Goal: Task Accomplishment & Management: Manage account settings

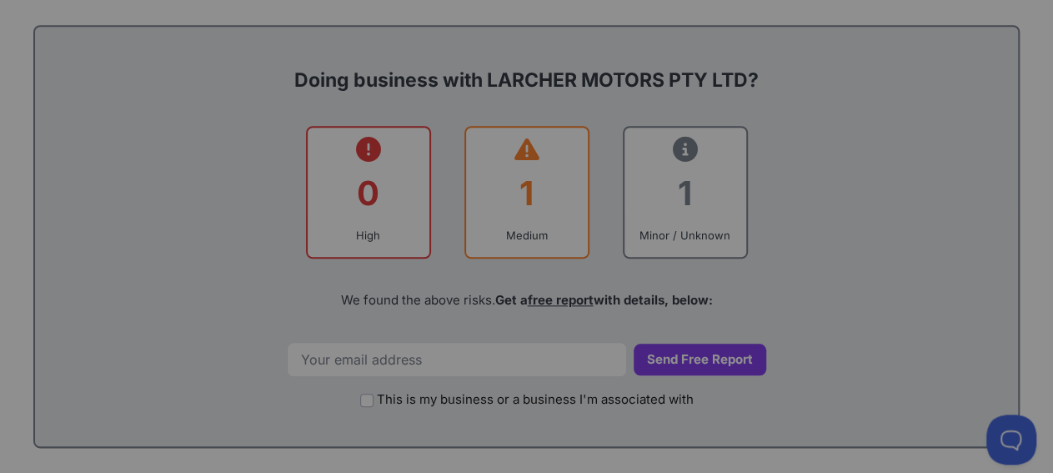
scroll to position [677, 0]
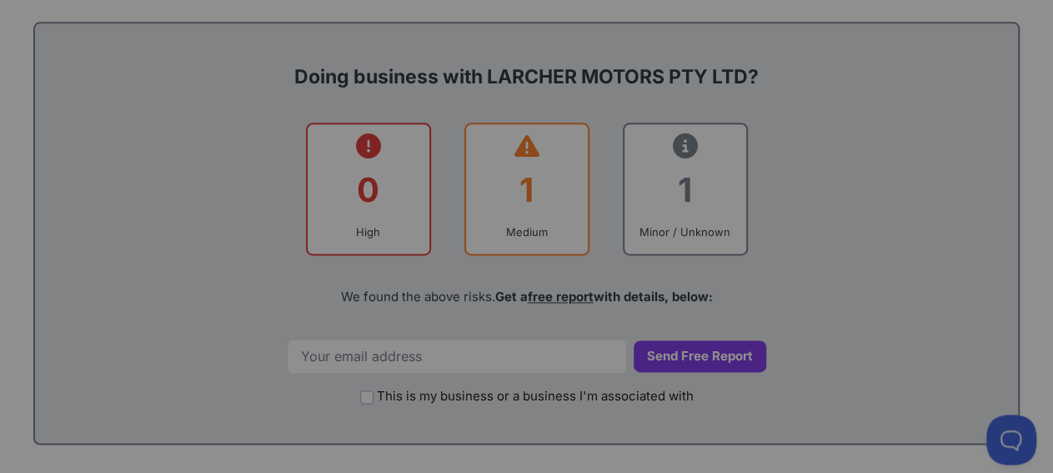
click at [339, 352] on div at bounding box center [526, 236] width 1053 height 473
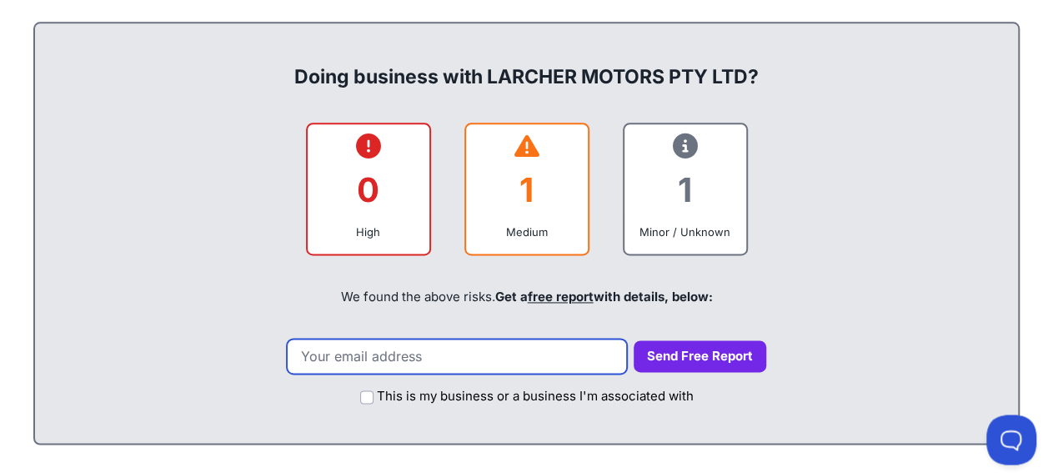
click at [329, 351] on input "email" at bounding box center [457, 356] width 340 height 35
type input "teresaking29@gmail.com"
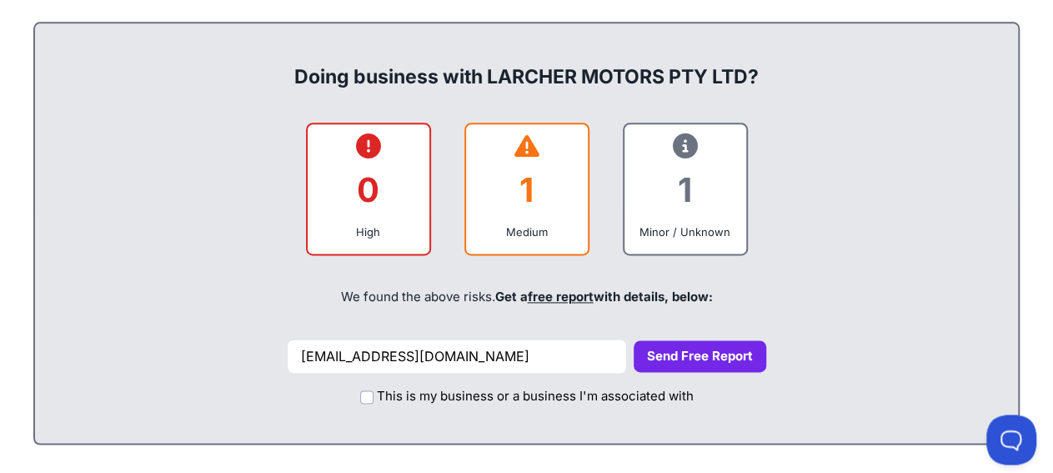
click at [696, 358] on button "Send Free Report" at bounding box center [700, 356] width 133 height 33
click at [695, 352] on button "Send Free Report" at bounding box center [700, 356] width 133 height 33
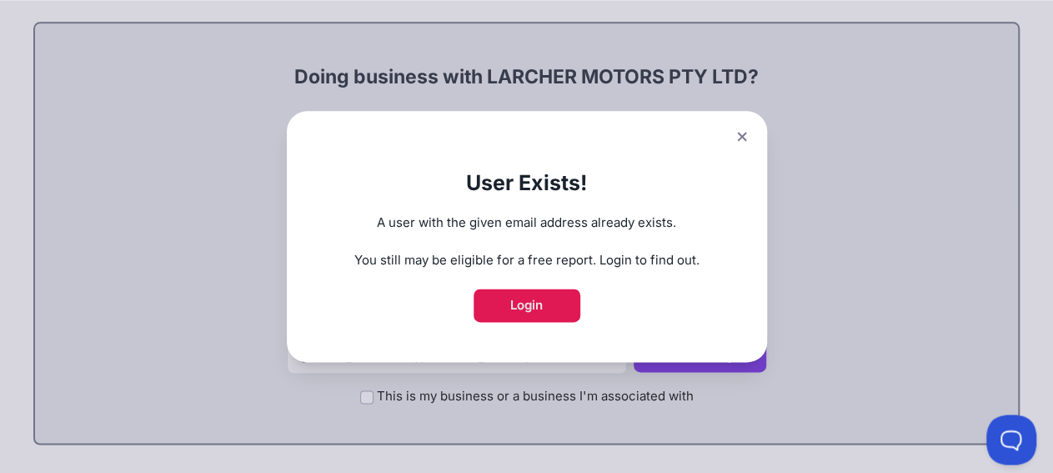
click at [566, 302] on link "Login" at bounding box center [527, 305] width 107 height 33
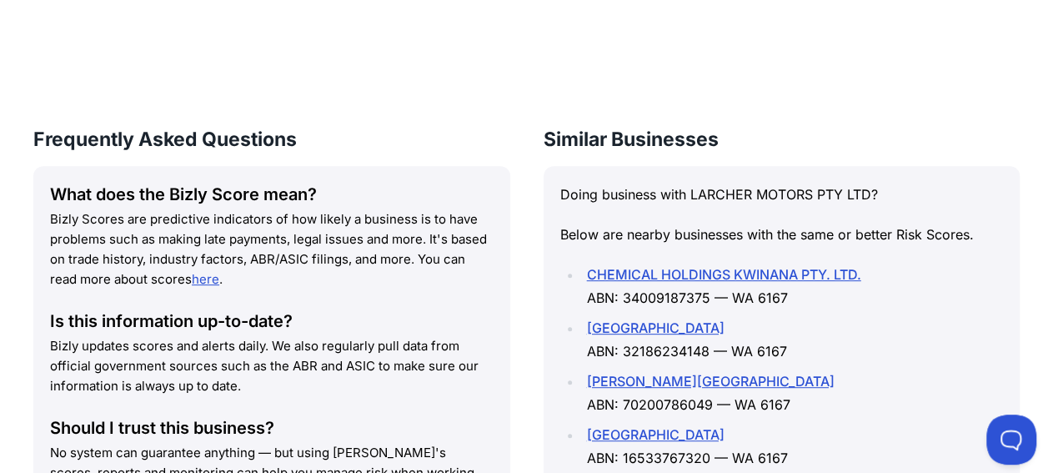
scroll to position [2211, 0]
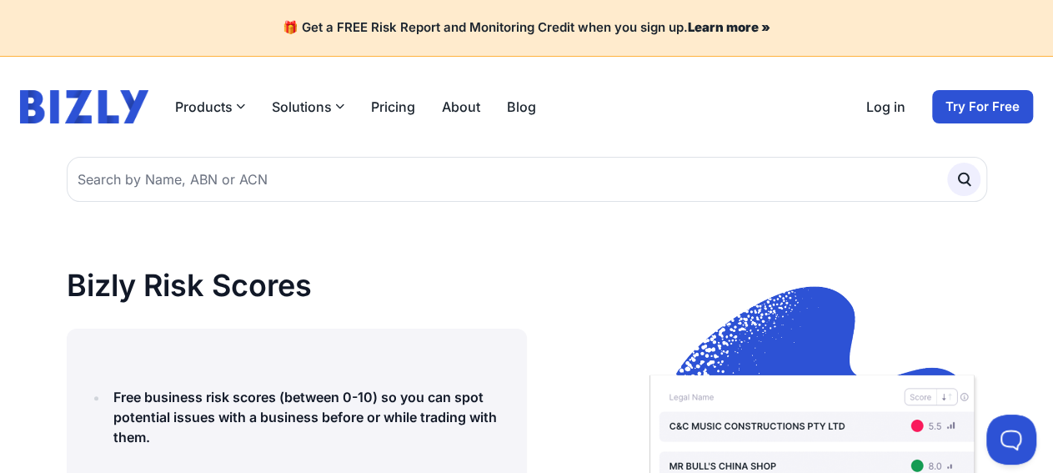
click at [994, 107] on link "Try For Free" at bounding box center [983, 106] width 101 height 33
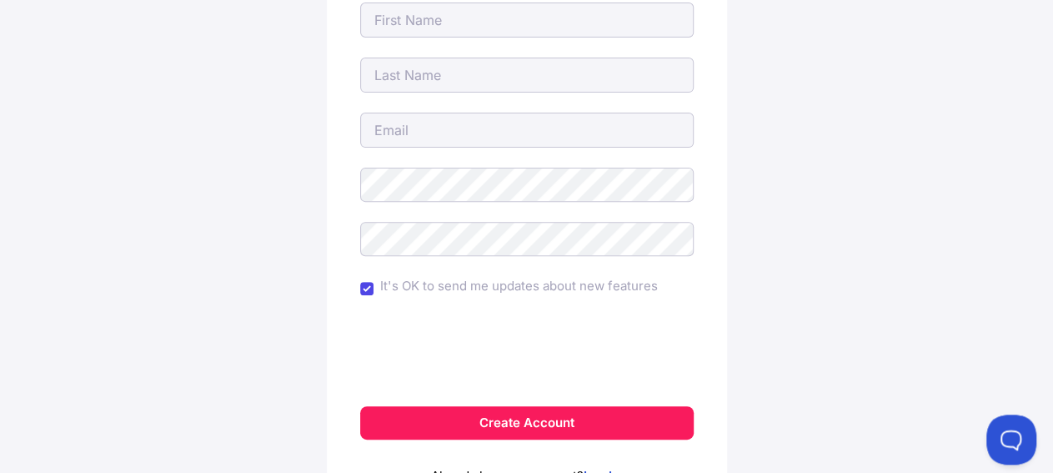
scroll to position [174, 0]
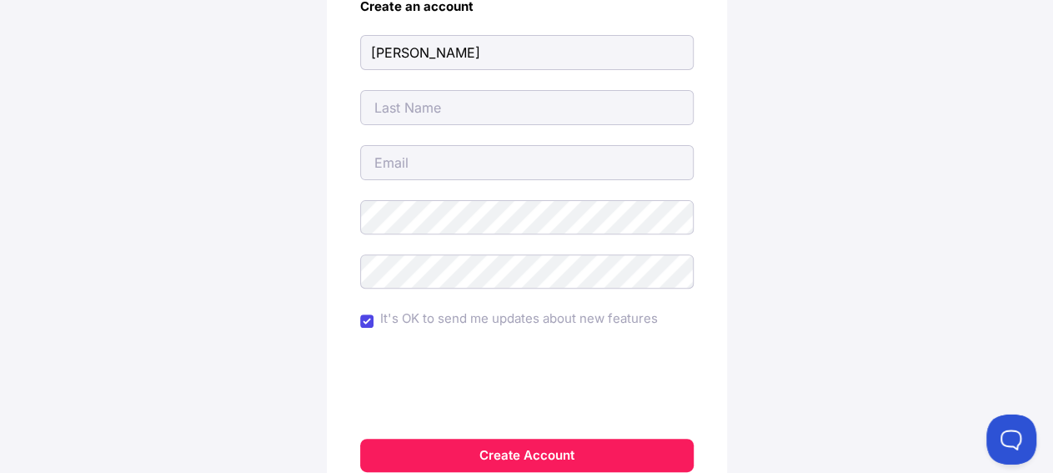
type input "Teresa"
click at [410, 103] on input "text" at bounding box center [527, 107] width 334 height 35
type input "King"
click at [396, 170] on input "email" at bounding box center [527, 162] width 334 height 35
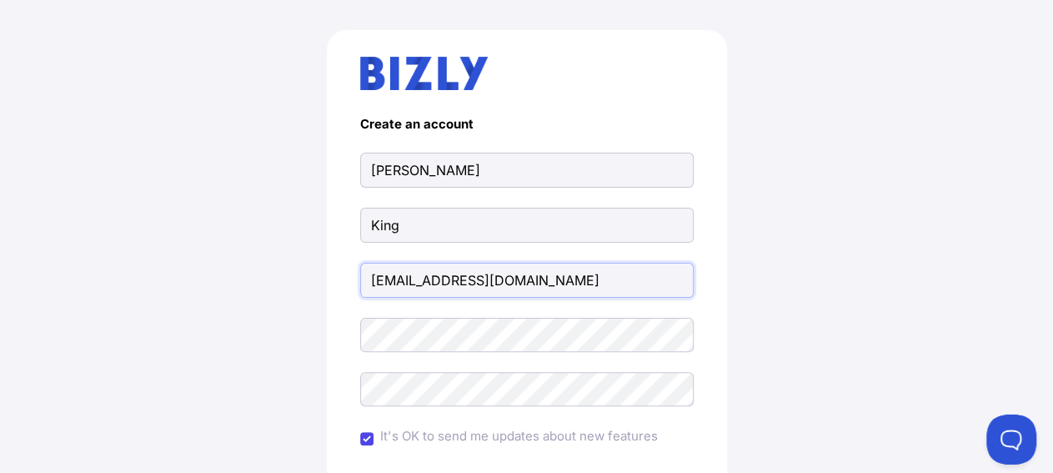
scroll to position [58, 0]
type input "[EMAIL_ADDRESS][DOMAIN_NAME]"
click at [364, 435] on input "It's OK to send me updates about new features" at bounding box center [366, 436] width 13 height 13
checkbox input "false"
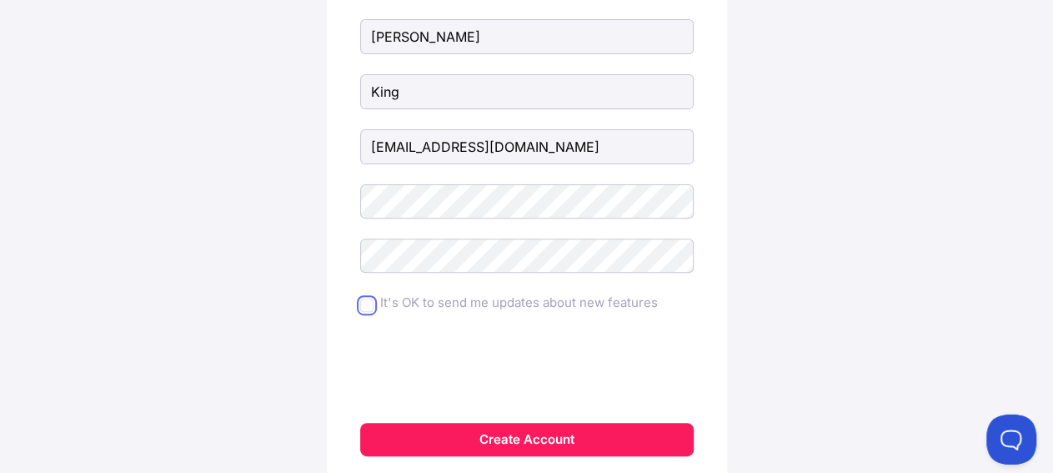
scroll to position [190, 0]
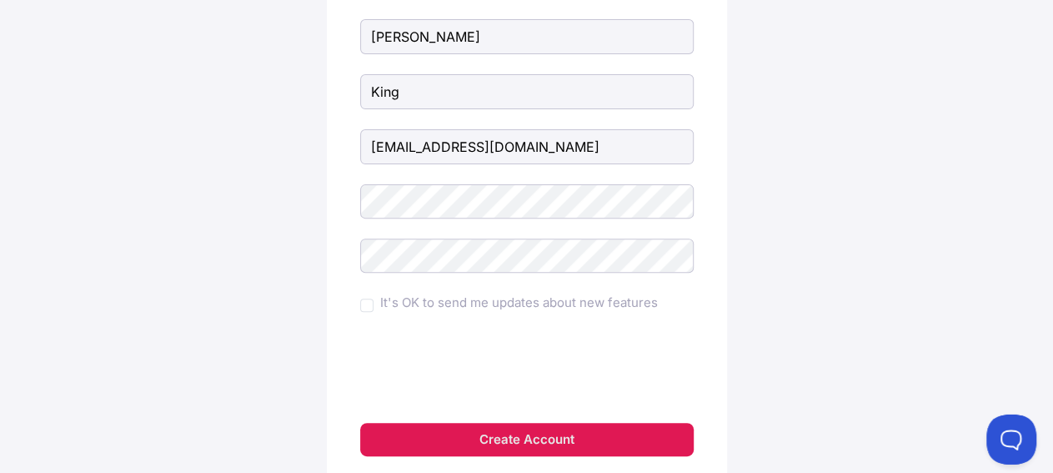
click at [618, 433] on button "Create Account" at bounding box center [527, 439] width 334 height 33
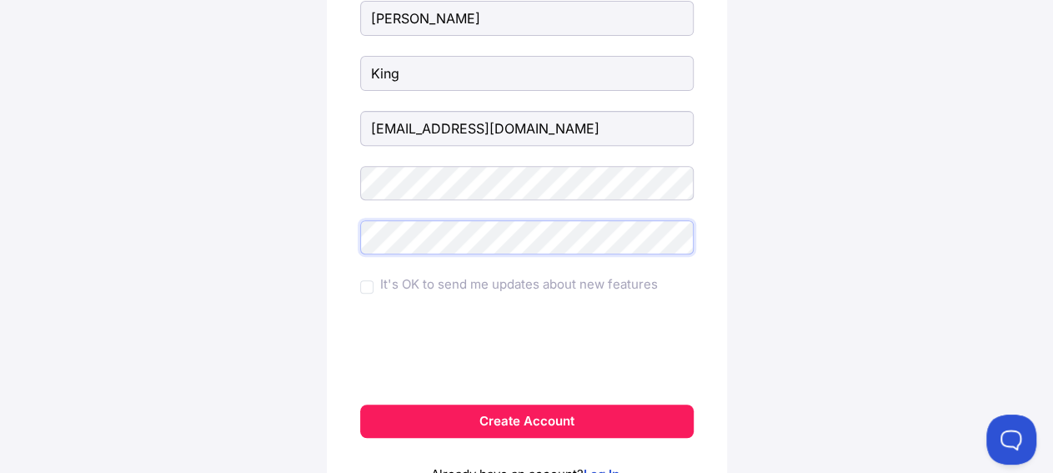
scroll to position [284, 0]
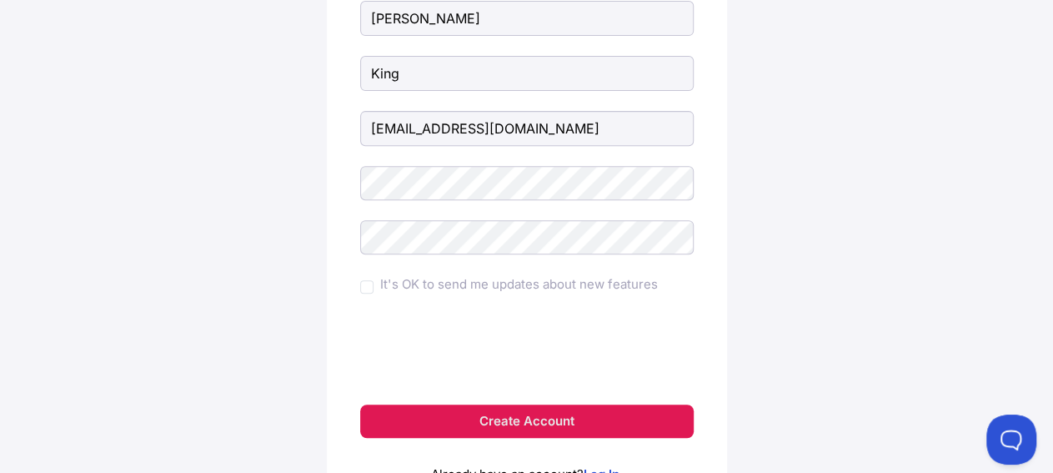
click at [576, 415] on button "Create Account" at bounding box center [527, 421] width 334 height 33
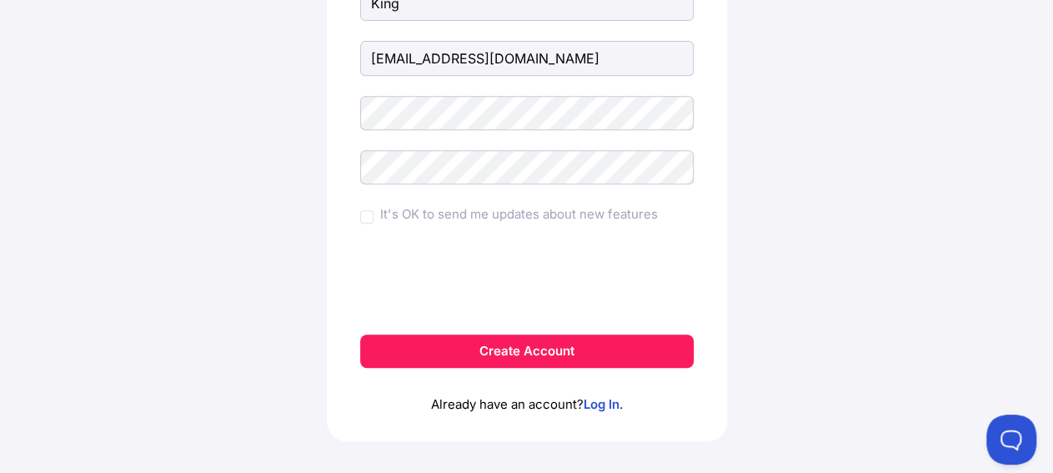
scroll to position [372, 0]
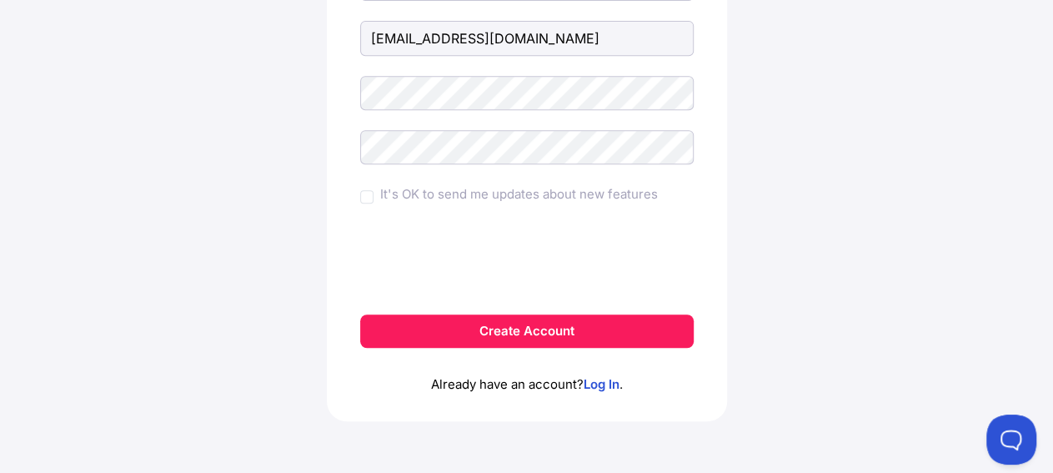
drag, startPoint x: 1063, startPoint y: 199, endPoint x: 23, endPoint y: 22, distance: 1055.2
click at [603, 382] on link "Log In" at bounding box center [602, 384] width 36 height 16
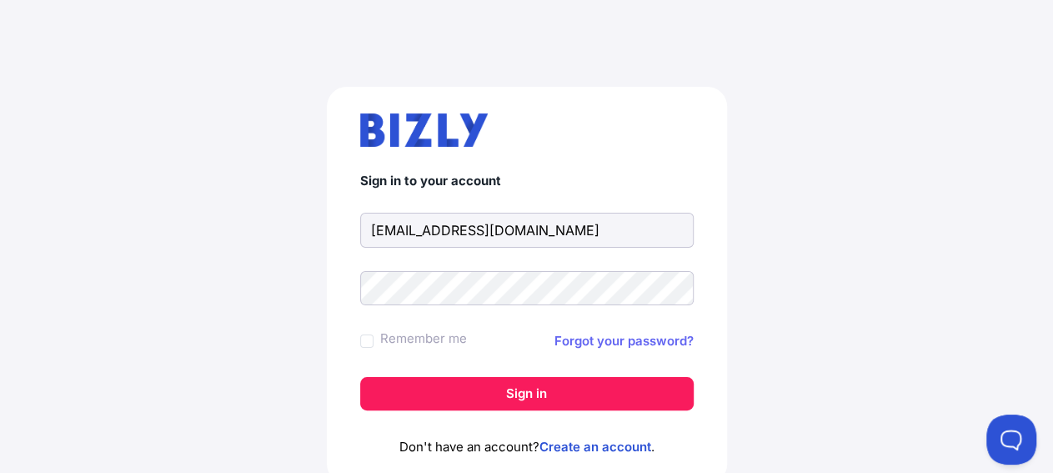
type input "[EMAIL_ADDRESS][DOMAIN_NAME]"
click at [651, 336] on link "Forgot your password?" at bounding box center [624, 341] width 139 height 20
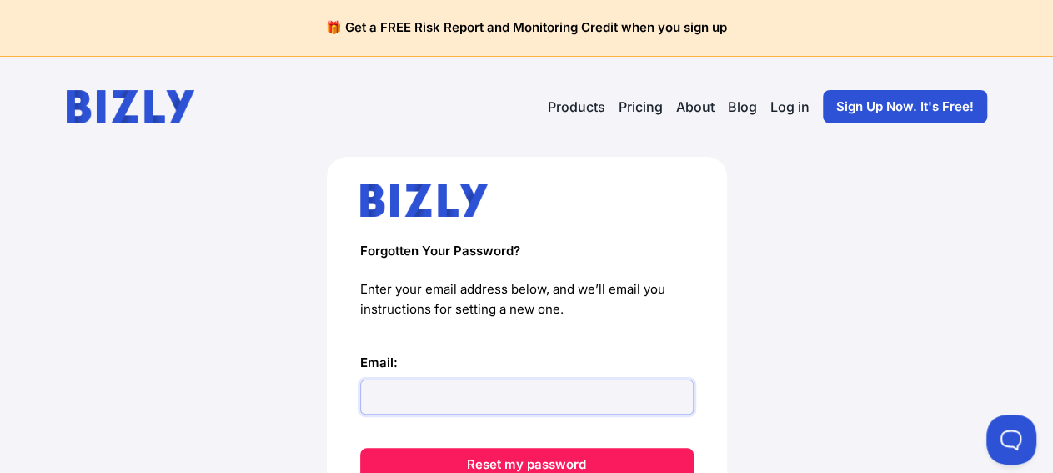
click at [408, 395] on input "Email:" at bounding box center [527, 397] width 334 height 35
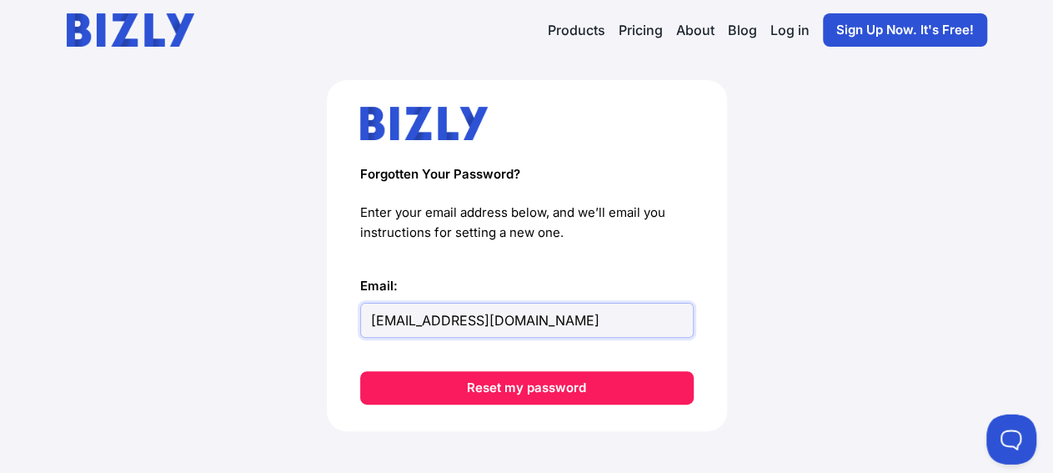
scroll to position [80, 0]
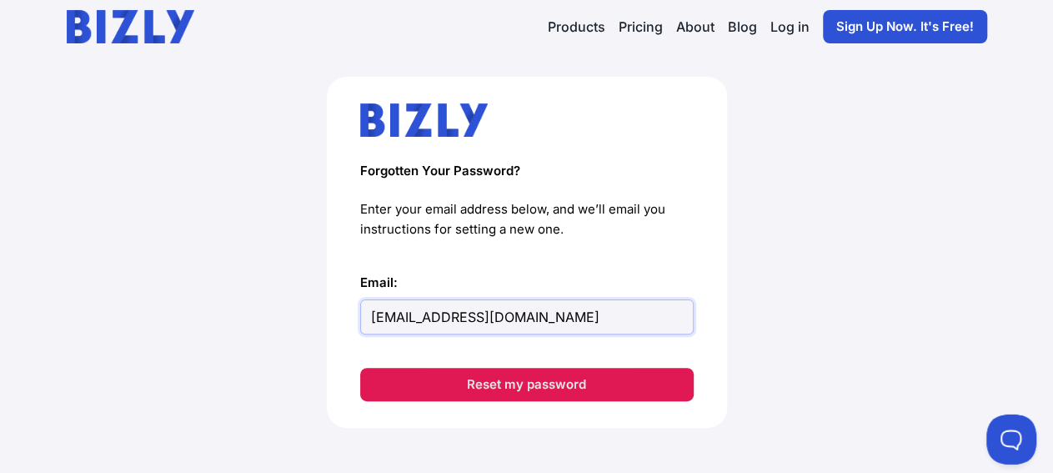
type input "[EMAIL_ADDRESS][DOMAIN_NAME]"
click at [545, 400] on button "Reset my password" at bounding box center [527, 384] width 334 height 33
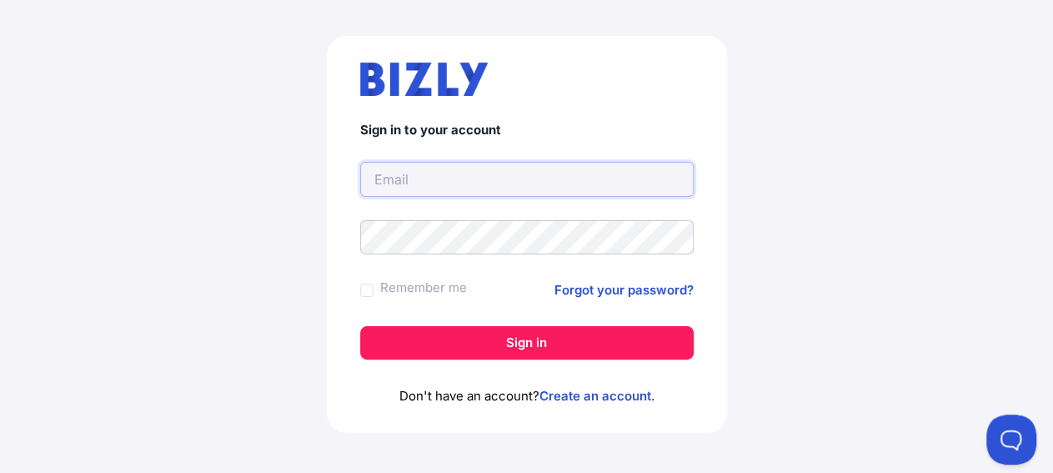
scroll to position [63, 0]
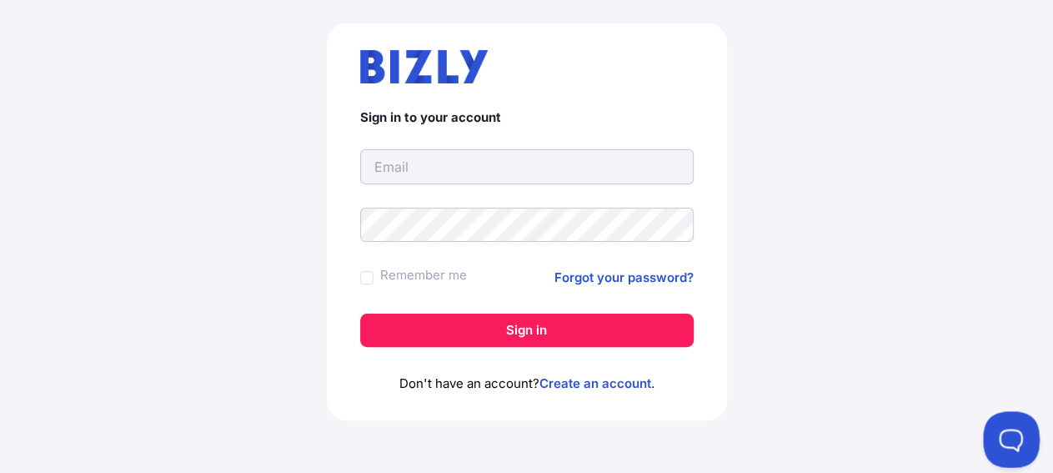
click at [1008, 435] on button at bounding box center [1008, 436] width 50 height 50
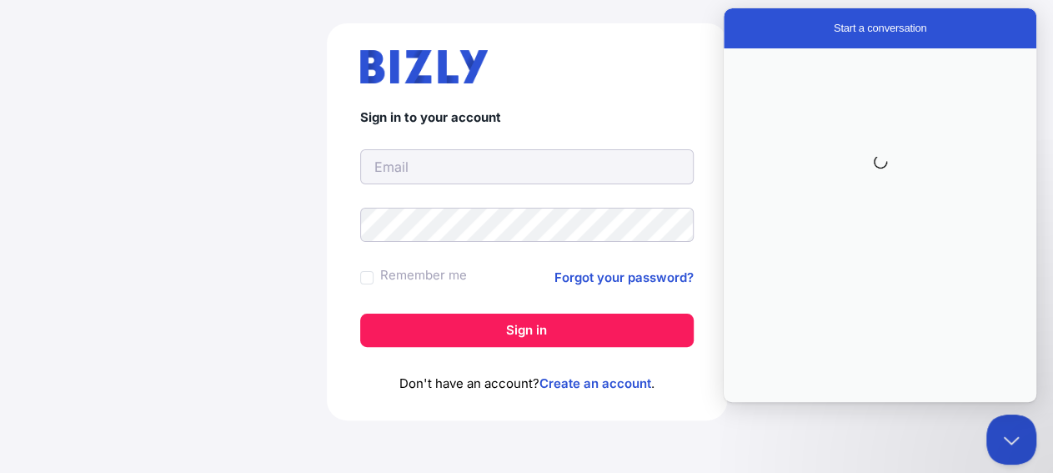
scroll to position [0, 0]
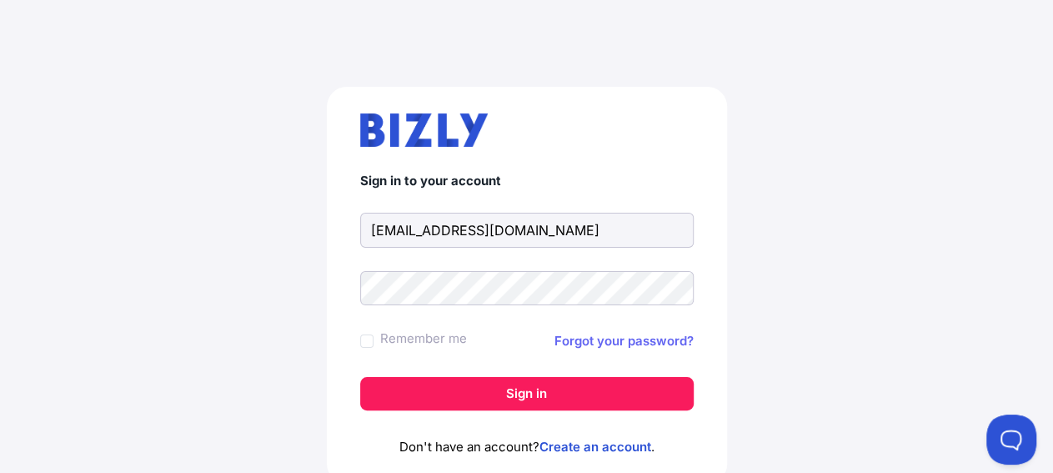
type input "[EMAIL_ADDRESS][DOMAIN_NAME]"
click at [595, 342] on link "Forgot your password?" at bounding box center [624, 341] width 139 height 20
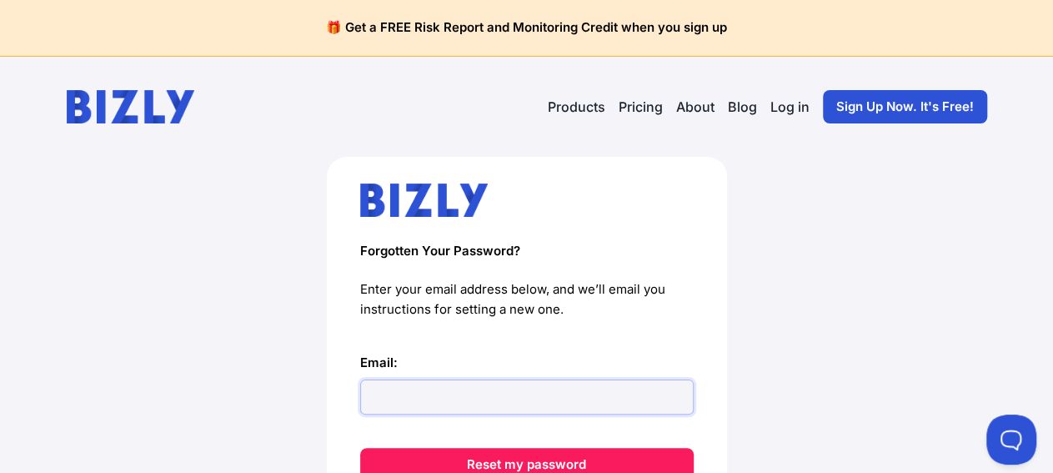
click at [398, 396] on input "Email:" at bounding box center [527, 397] width 334 height 35
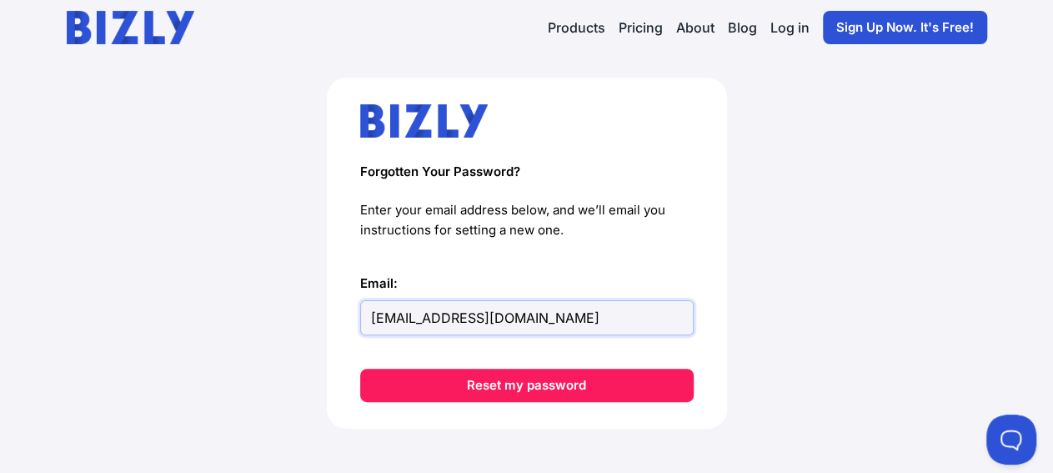
scroll to position [100, 0]
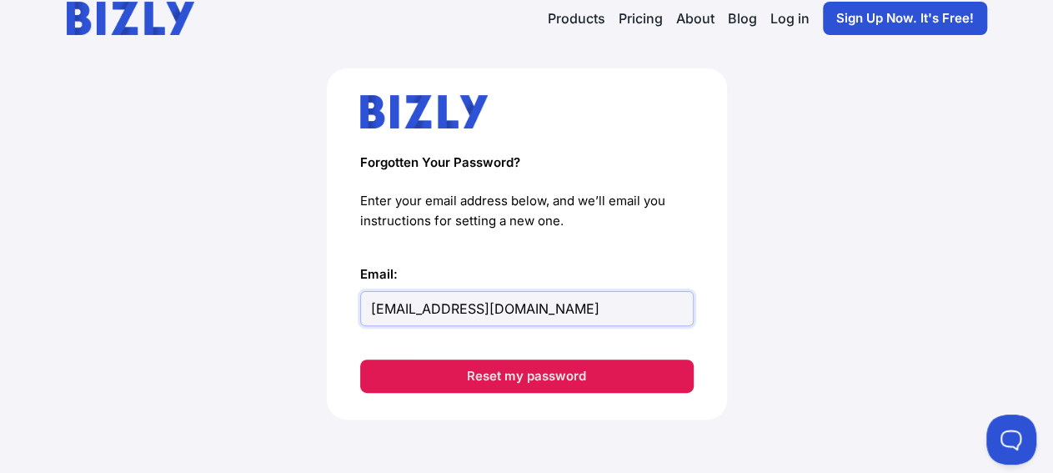
type input "teresaking29@gmail.com"
click at [530, 373] on button "Reset my password" at bounding box center [527, 375] width 334 height 33
